Goal: Ask a question

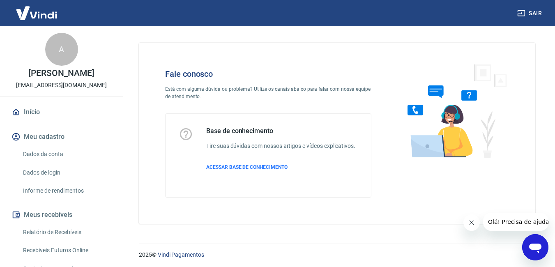
scroll to position [82, 0]
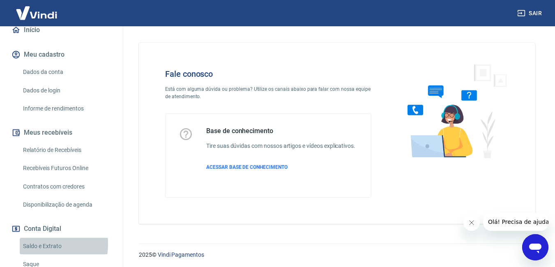
click at [40, 244] on link "Saldo e Extrato" at bounding box center [66, 246] width 93 height 17
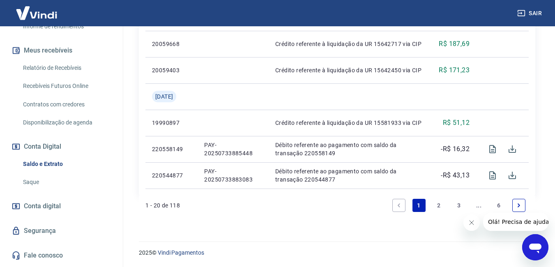
scroll to position [246, 0]
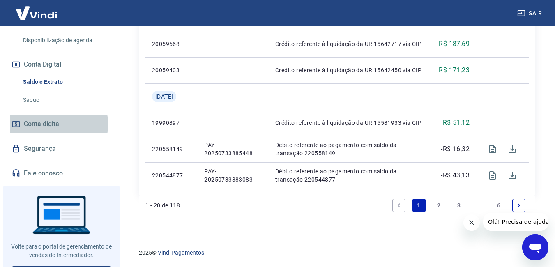
click at [44, 124] on span "Conta digital" at bounding box center [42, 124] width 37 height 12
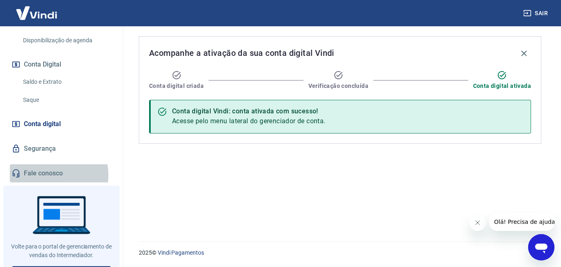
click at [45, 175] on link "Fale conosco" at bounding box center [61, 173] width 103 height 18
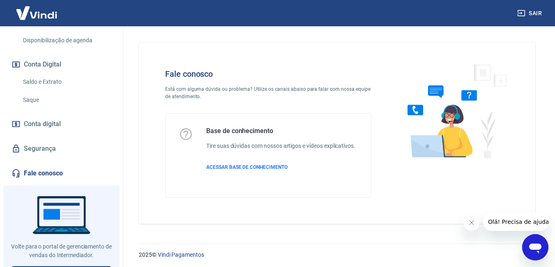
click at [535, 242] on icon "Abrir janela de mensagens" at bounding box center [535, 247] width 15 height 15
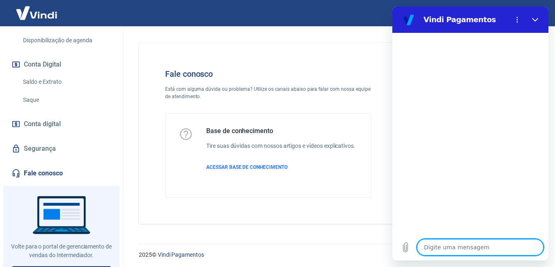
type textarea "o"
type textarea "x"
type textarea "oL"
type textarea "x"
type textarea "oLÁ"
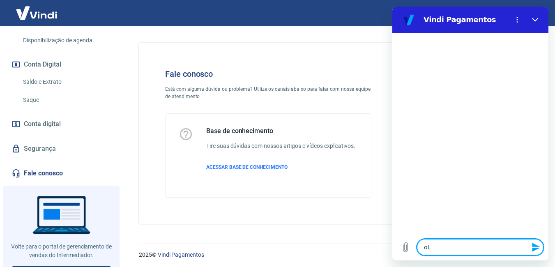
type textarea "x"
type textarea "oL"
type textarea "x"
type textarea "o"
type textarea "x"
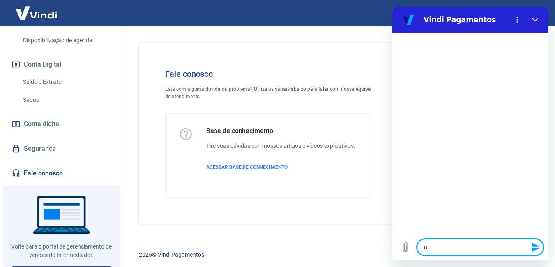
type textarea "x"
type textarea "O"
type textarea "x"
type textarea "Ol"
type textarea "x"
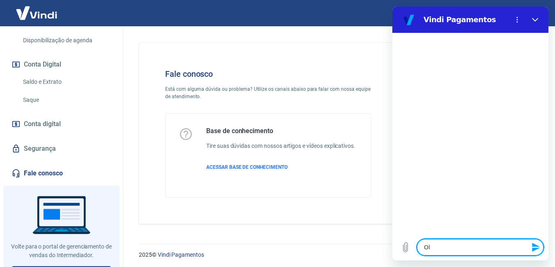
type textarea "Olá"
type textarea "x"
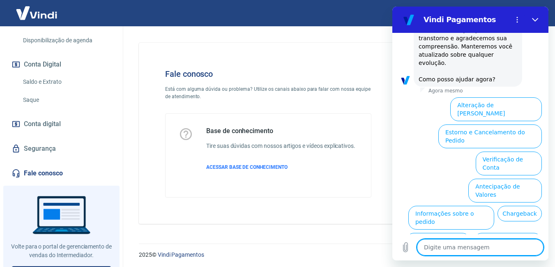
scroll to position [234, 0]
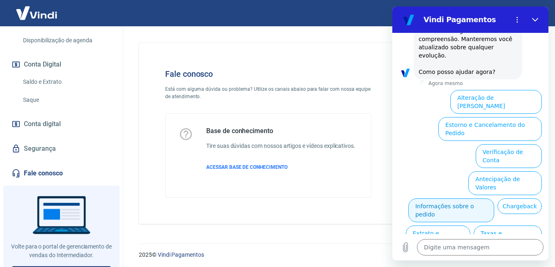
click at [479, 198] on button "Informações sobre o pedido" at bounding box center [451, 210] width 86 height 24
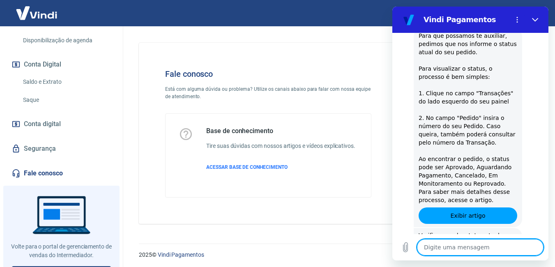
scroll to position [375, 0]
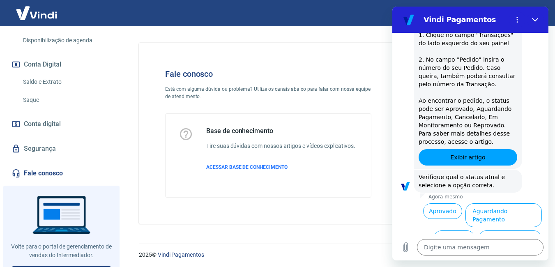
click at [453, 230] on button "Cancelado" at bounding box center [454, 238] width 41 height 16
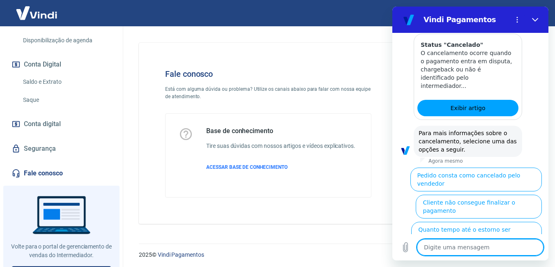
scroll to position [752, 0]
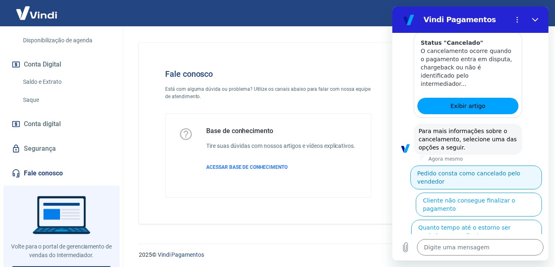
click at [474, 166] on button "Pedido consta como cancelado pelo vendedor" at bounding box center [475, 178] width 131 height 24
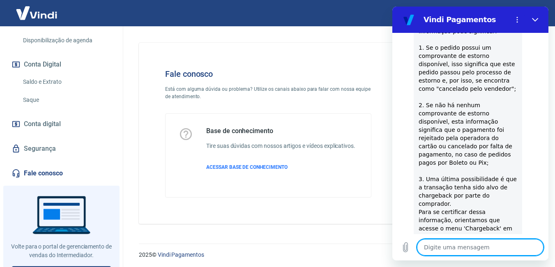
scroll to position [994, 0]
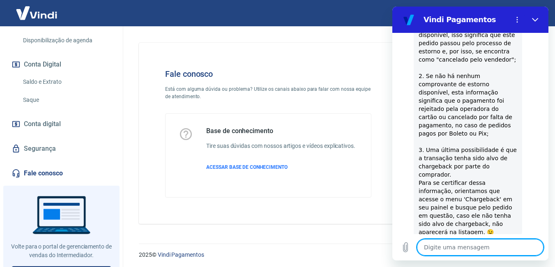
type textarea "x"
